Goal: Information Seeking & Learning: Learn about a topic

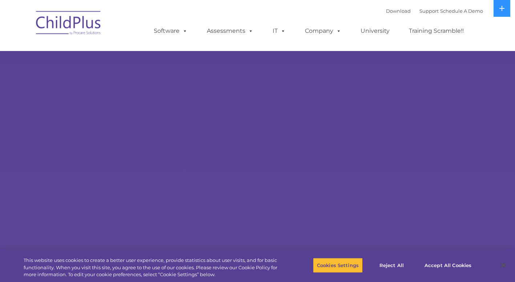
select select "MEDIUM"
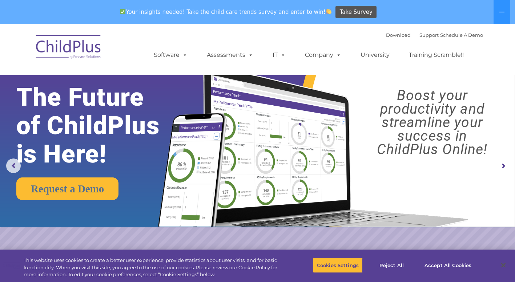
click at [503, 164] on rs-arrow at bounding box center [503, 166] width 15 height 15
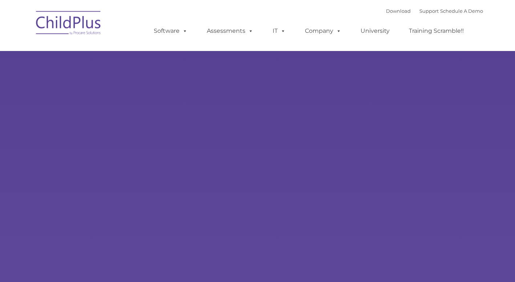
type input ""
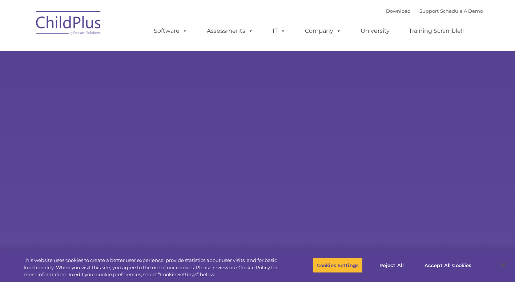
select select "MEDIUM"
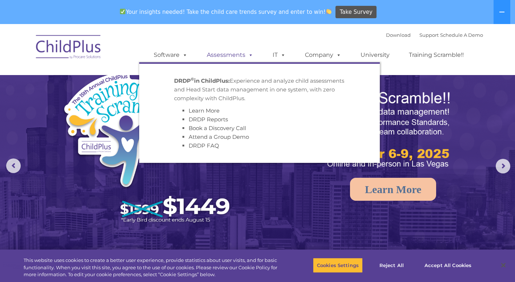
click at [224, 54] on link "Assessments" at bounding box center [230, 55] width 61 height 15
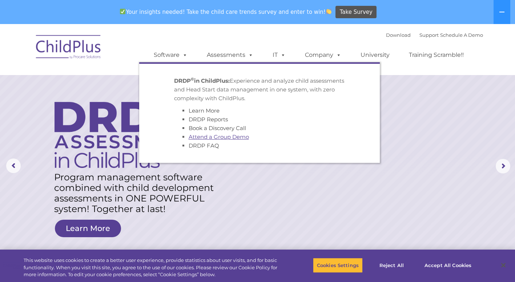
click at [222, 139] on link "Attend a Group Demo" at bounding box center [219, 136] width 60 height 7
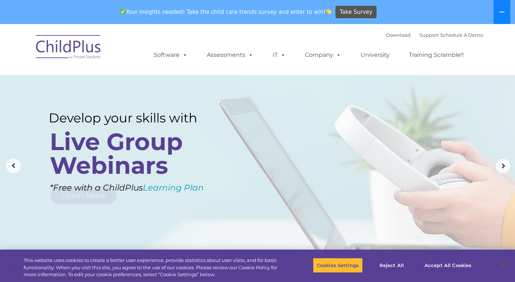
click at [497, 12] on button at bounding box center [502, 12] width 17 height 24
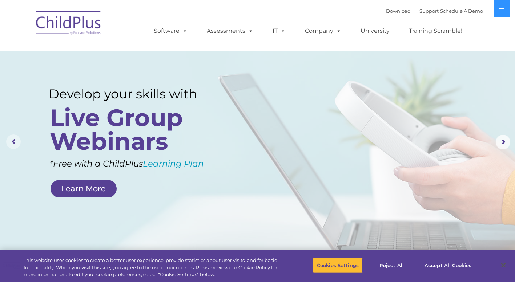
click at [10, 145] on rs-arrow at bounding box center [13, 141] width 15 height 15
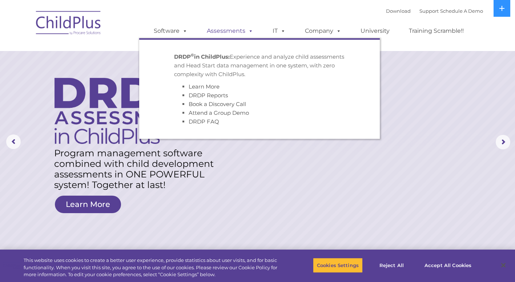
click at [232, 32] on link "Assessments" at bounding box center [230, 31] width 61 height 15
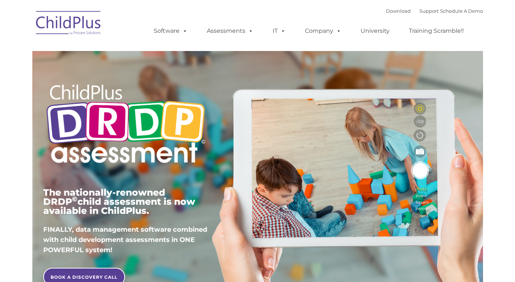
type input ""
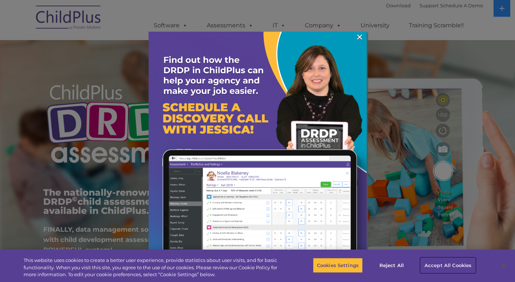
click at [450, 258] on button "Accept All Cookies" at bounding box center [448, 264] width 55 height 15
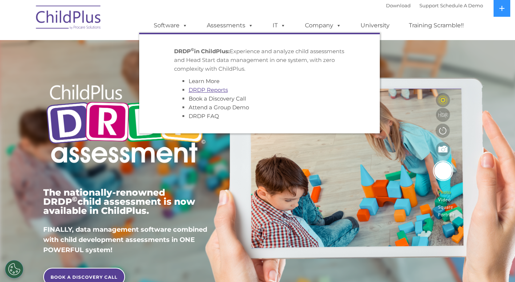
click at [206, 92] on link "DRDP Reports" at bounding box center [208, 89] width 39 height 7
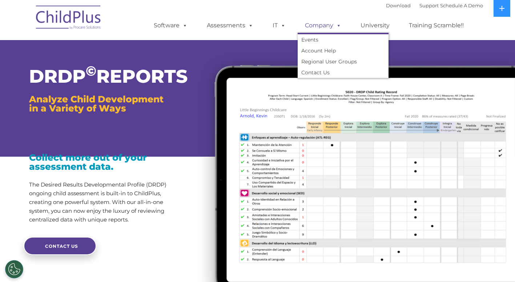
click at [304, 22] on link "Company" at bounding box center [323, 25] width 51 height 15
